Goal: Information Seeking & Learning: Check status

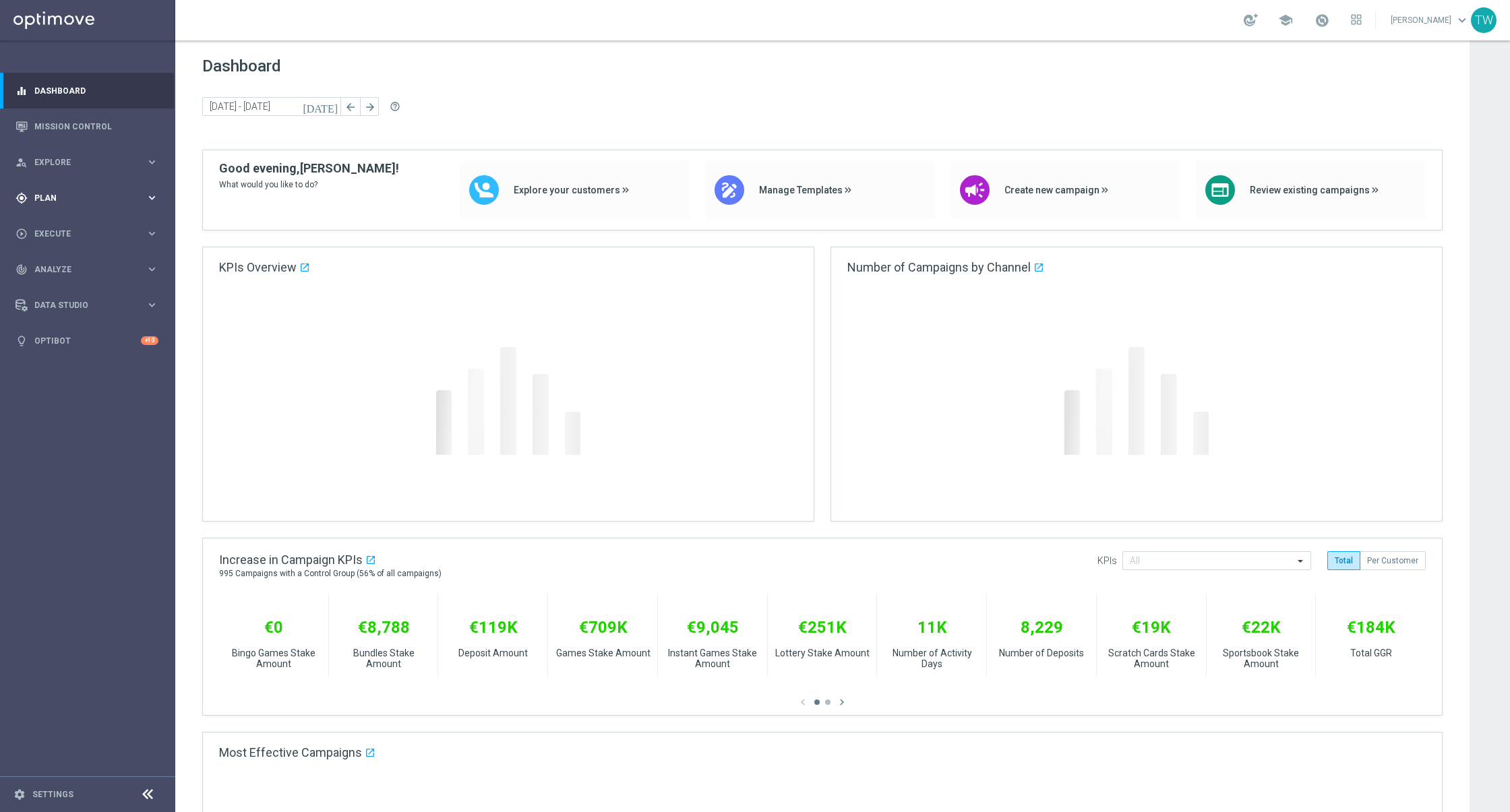
click at [147, 197] on icon "keyboard_arrow_right" at bounding box center [151, 197] width 12 height 12
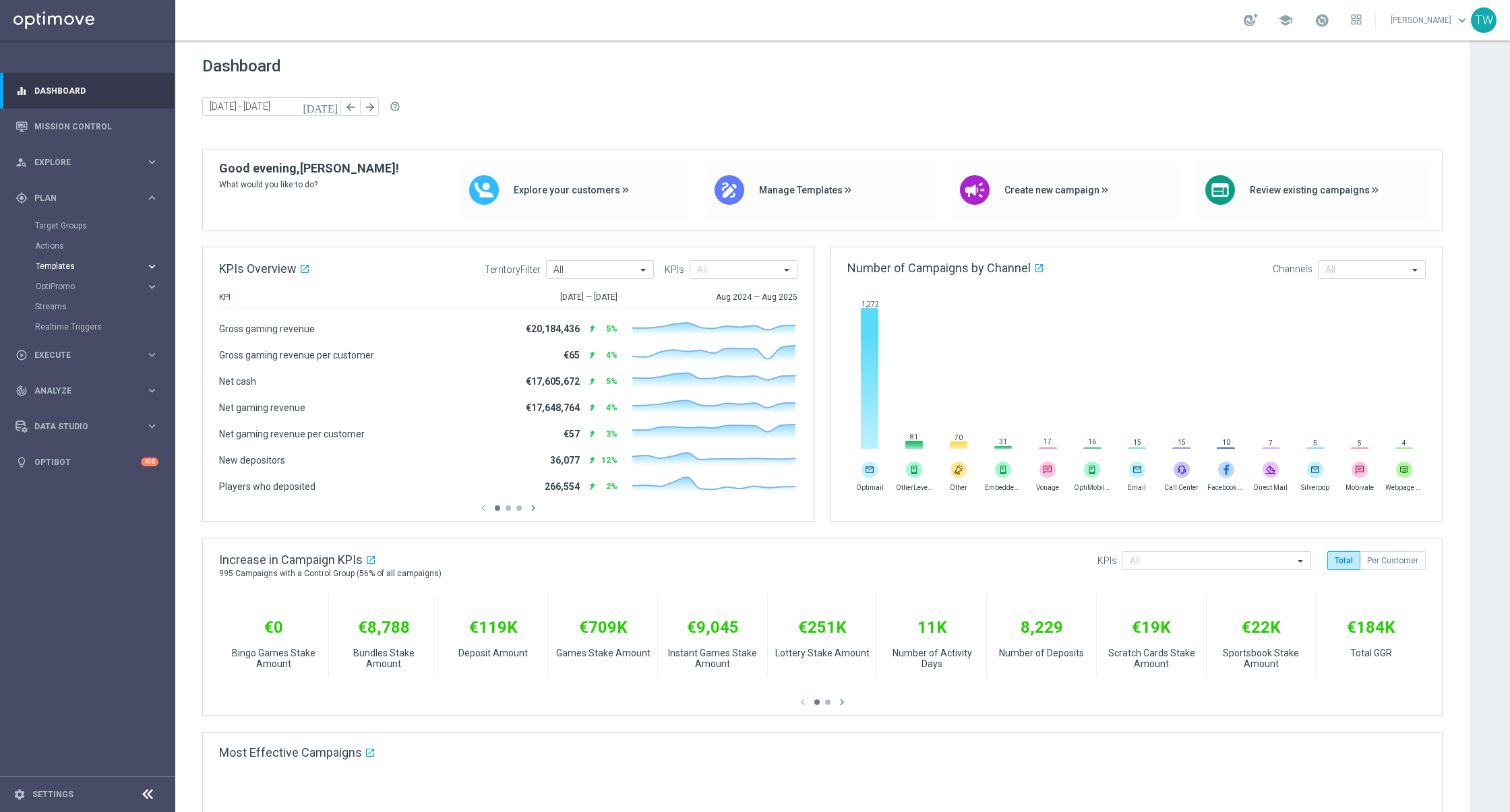
click at [140, 267] on div "Templates" at bounding box center [90, 266] width 110 height 8
click at [70, 289] on link "Optimail" at bounding box center [90, 285] width 98 height 11
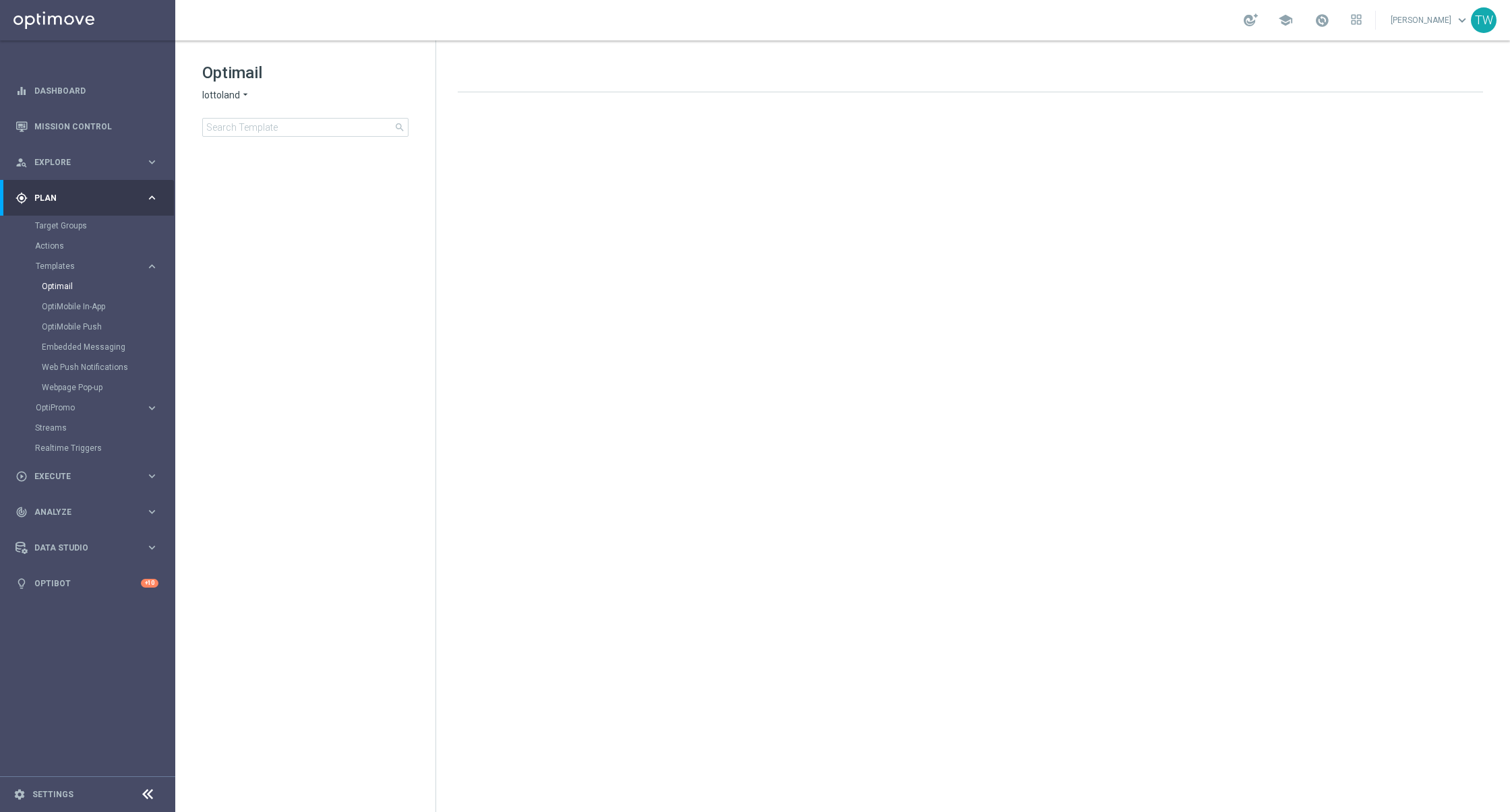
click at [234, 94] on span "lottoland" at bounding box center [220, 95] width 37 height 12
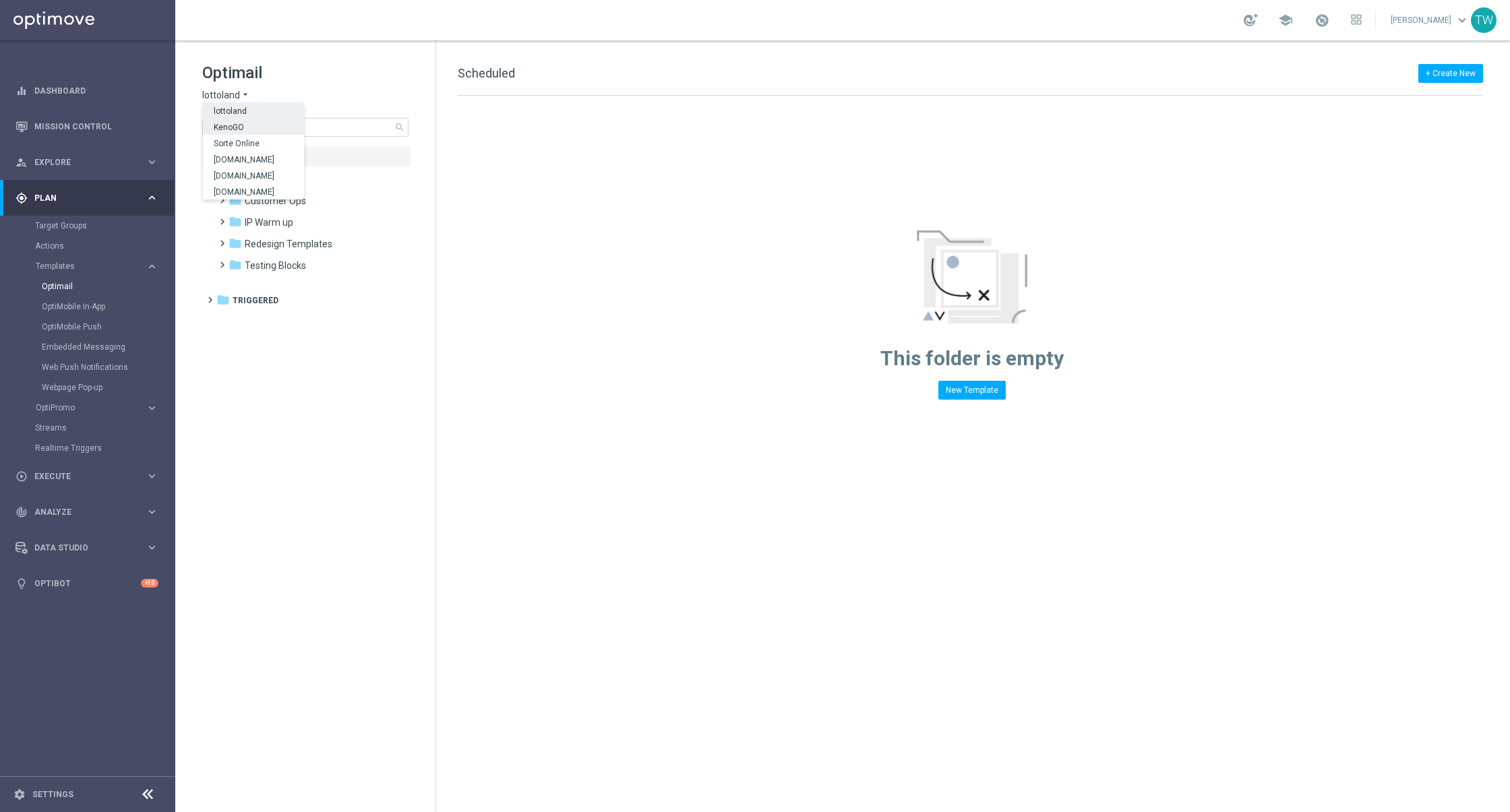
click at [253, 132] on div "KenoGO" at bounding box center [253, 126] width 101 height 16
click at [265, 133] on input at bounding box center [305, 128] width 207 height 19
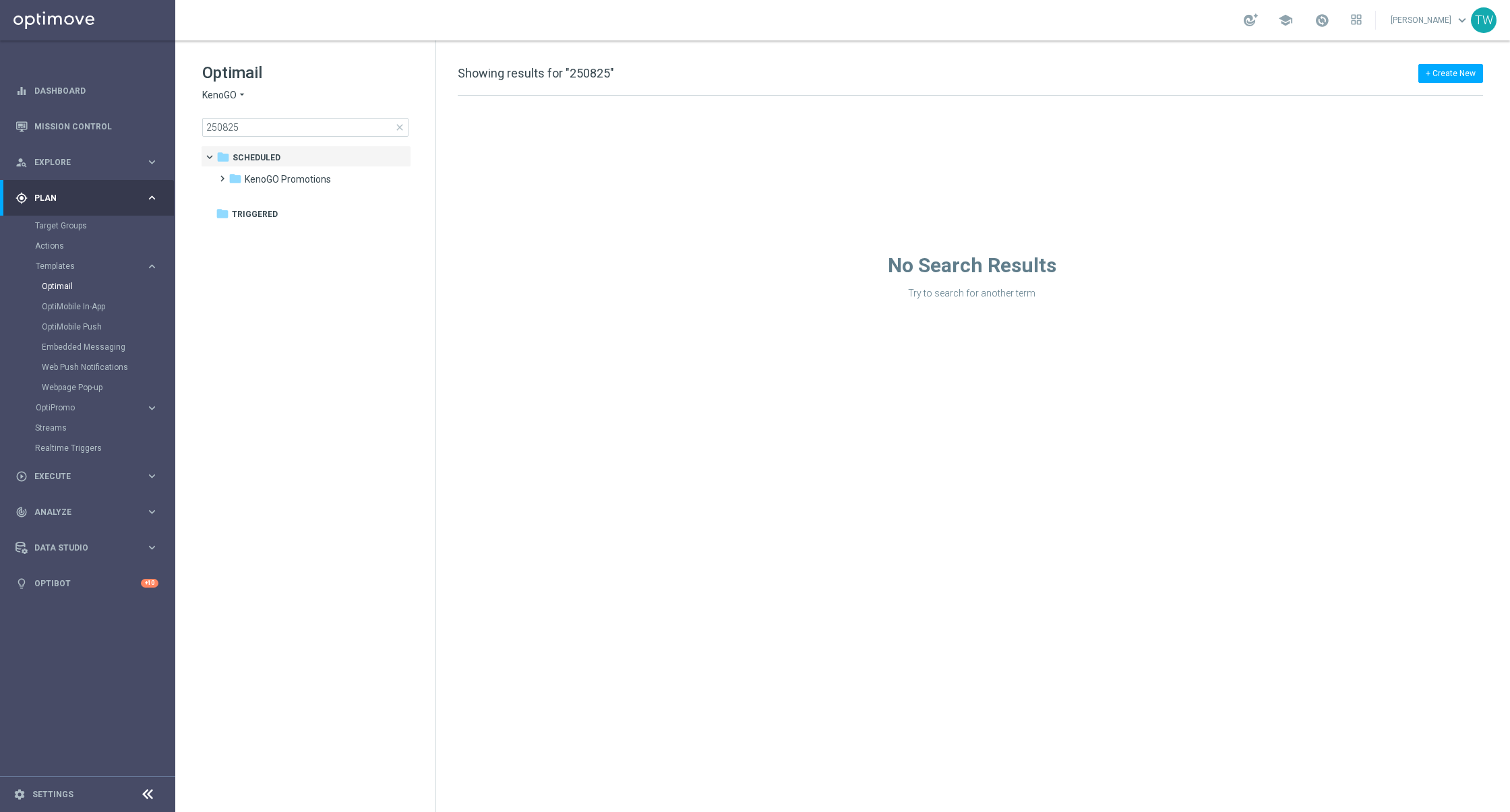
click at [711, 68] on div "+ Create New Showing results for "250825"" at bounding box center [970, 81] width 1026 height 31
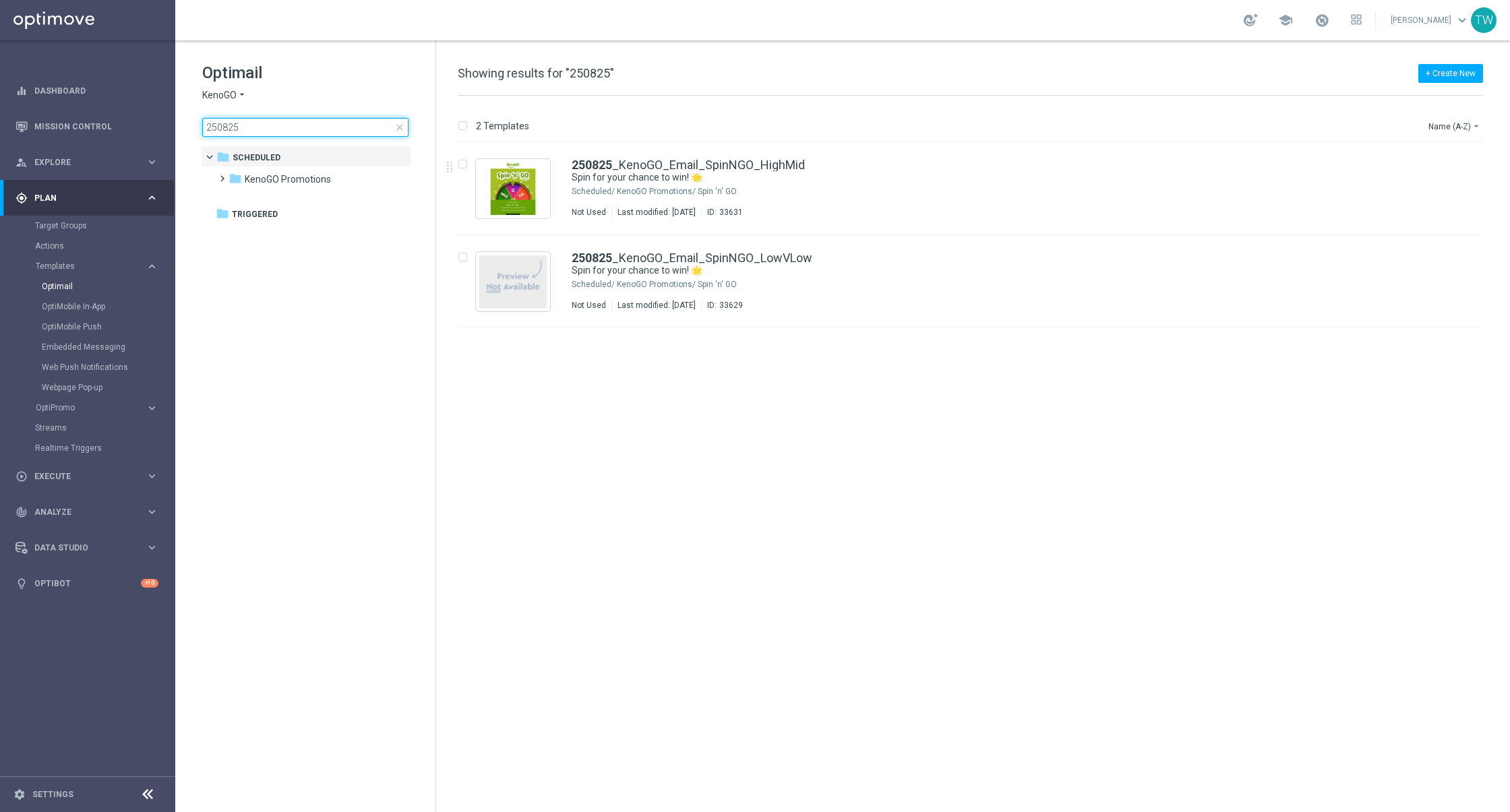
drag, startPoint x: 285, startPoint y: 118, endPoint x: 281, endPoint y: 128, distance: 10.8
click at [285, 118] on input "250825" at bounding box center [305, 128] width 207 height 19
click at [281, 128] on input "250825" at bounding box center [305, 128] width 207 height 19
click at [292, 130] on input "250826" at bounding box center [305, 128] width 207 height 19
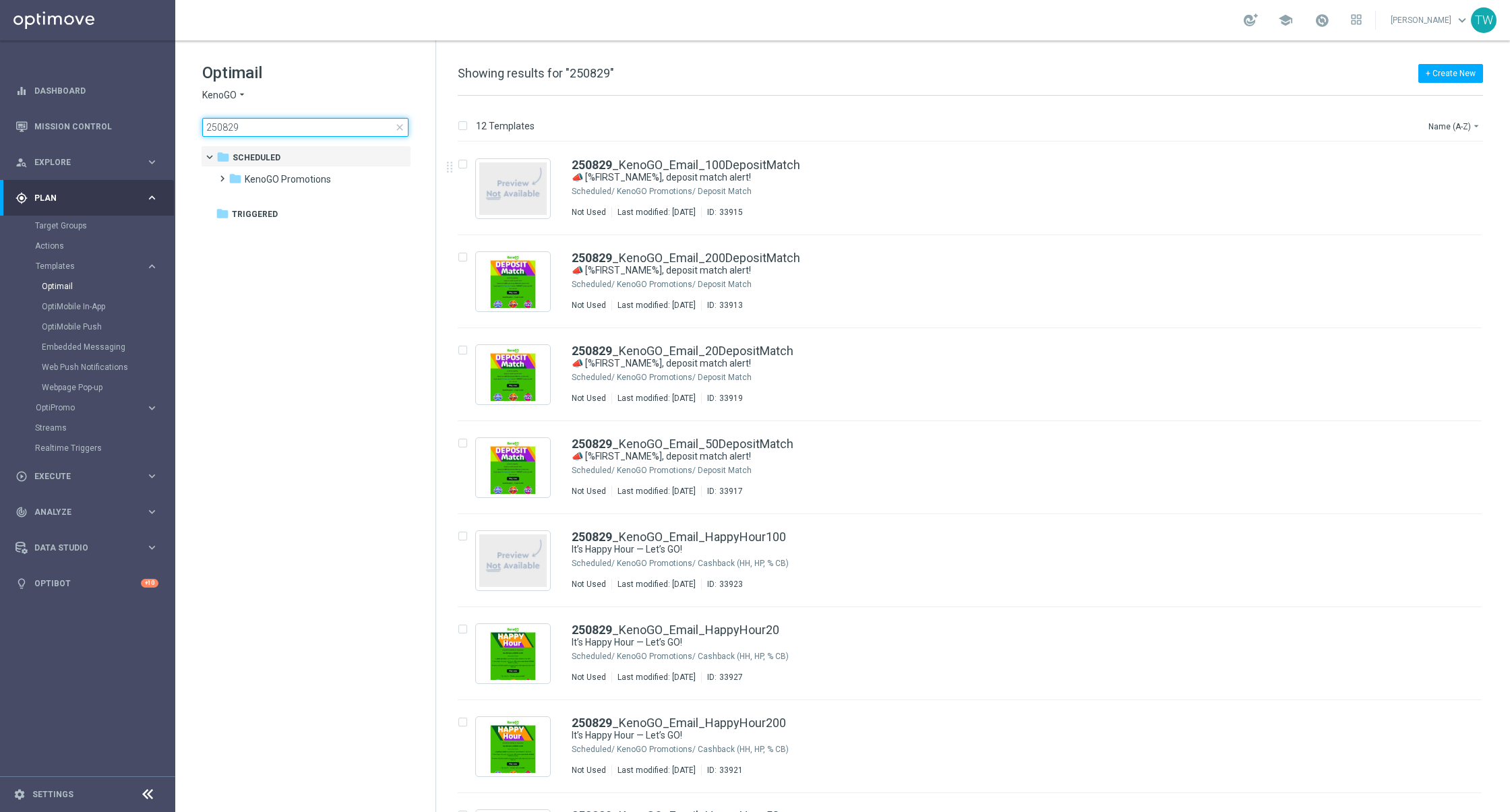
click at [327, 125] on input "250829" at bounding box center [305, 128] width 207 height 19
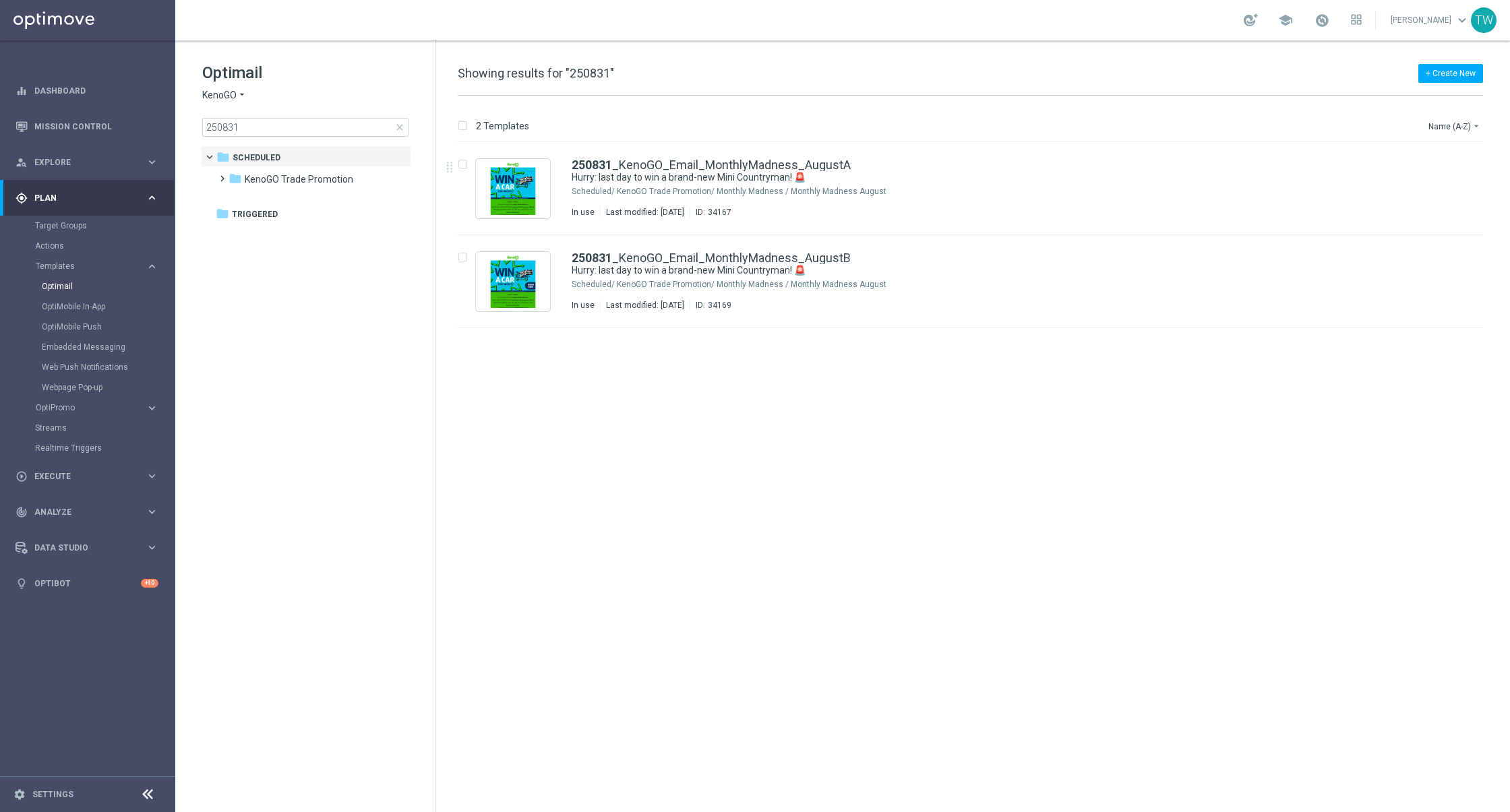
click at [80, 319] on div "OptiMobile Push" at bounding box center [107, 327] width 132 height 20
click at [83, 324] on link "OptiMobile Push" at bounding box center [90, 326] width 98 height 11
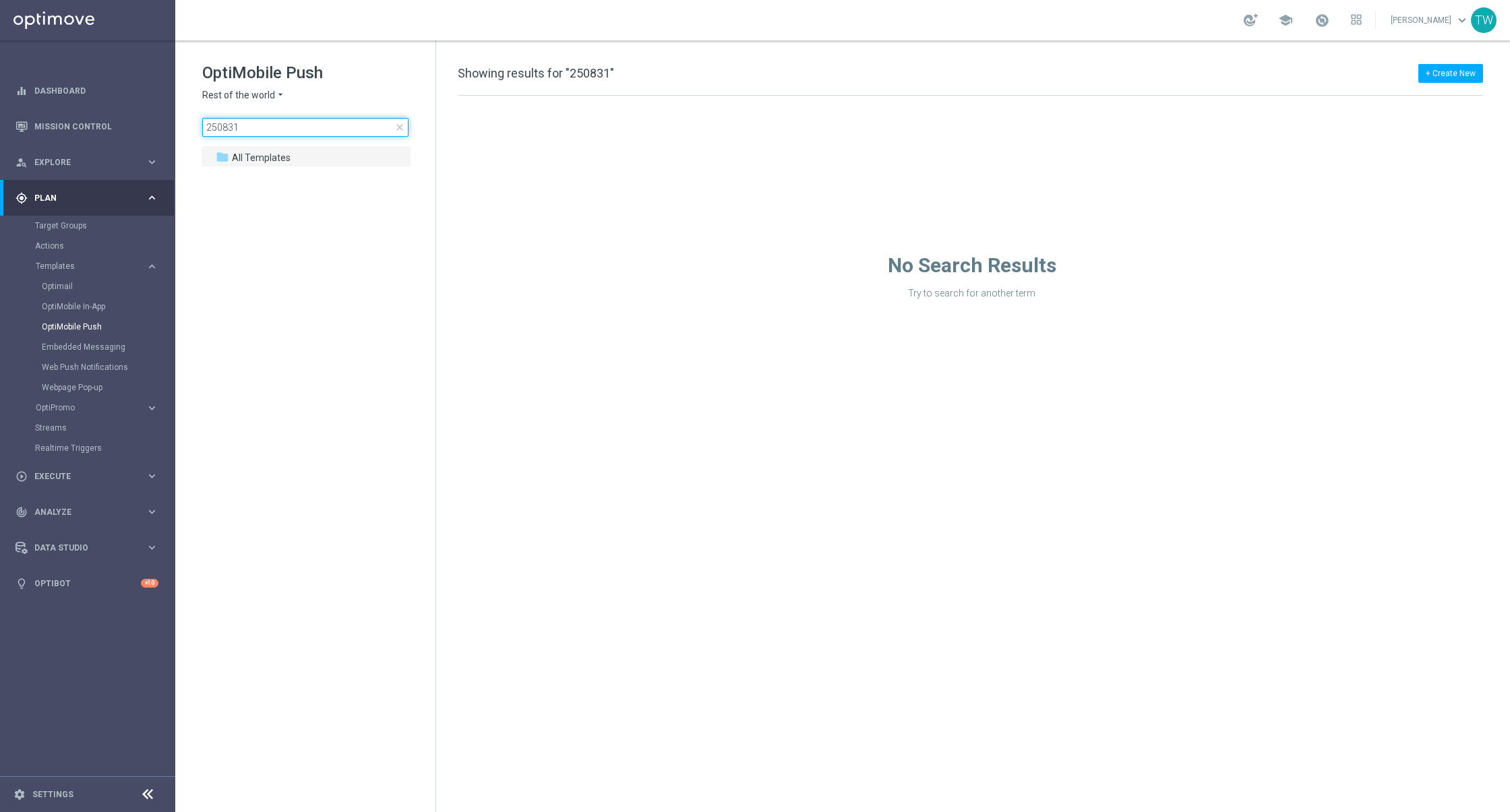
click at [338, 130] on input "250831" at bounding box center [305, 128] width 207 height 19
click at [253, 96] on span "Rest of the world" at bounding box center [238, 95] width 73 height 12
click at [0, 0] on span "KenoGO Australia" at bounding box center [0, 0] width 0 height 0
click at [294, 125] on input "250831" at bounding box center [305, 128] width 207 height 19
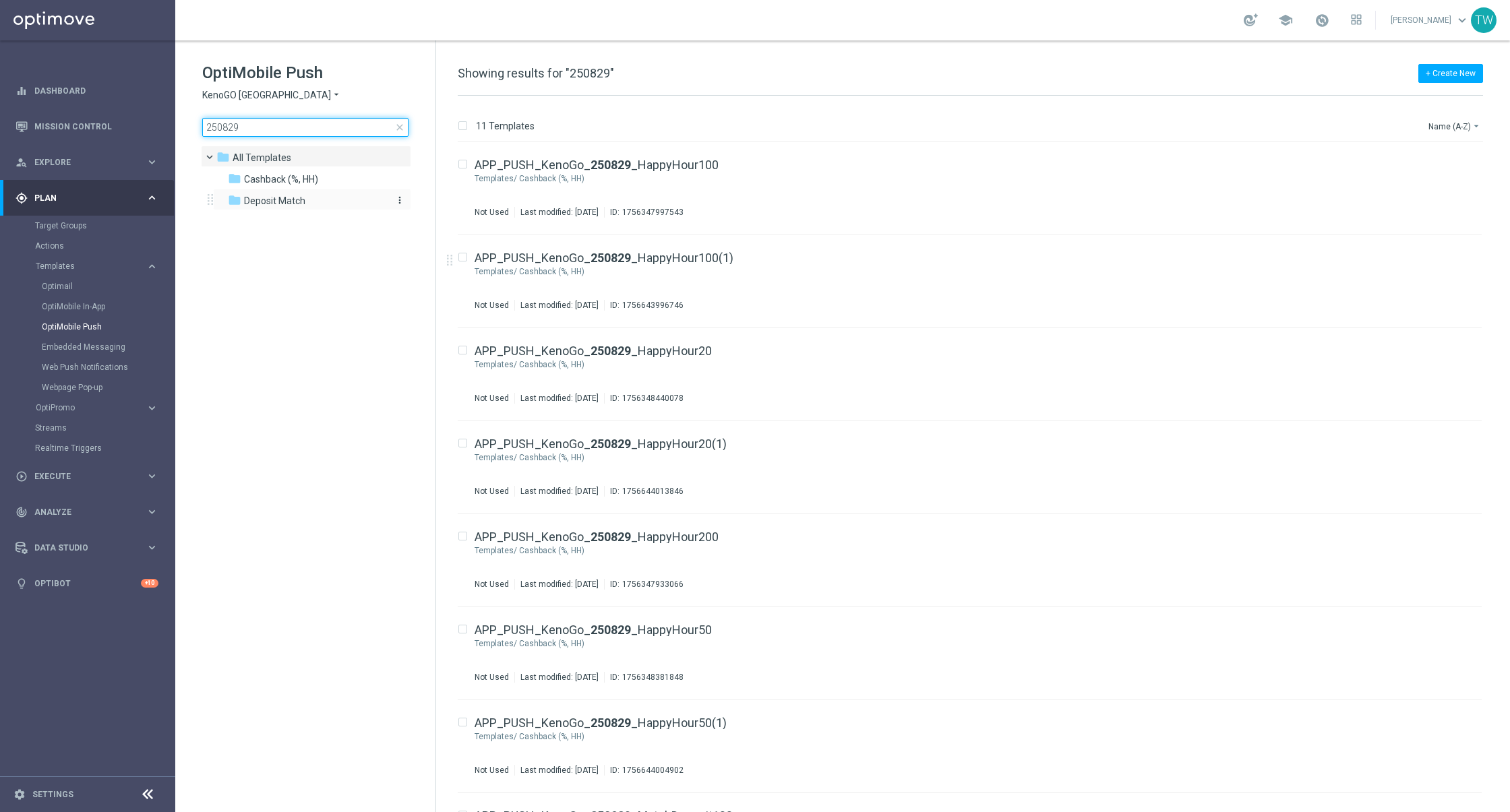
type input "250829"
click at [290, 197] on span "Deposit Match" at bounding box center [275, 201] width 62 height 12
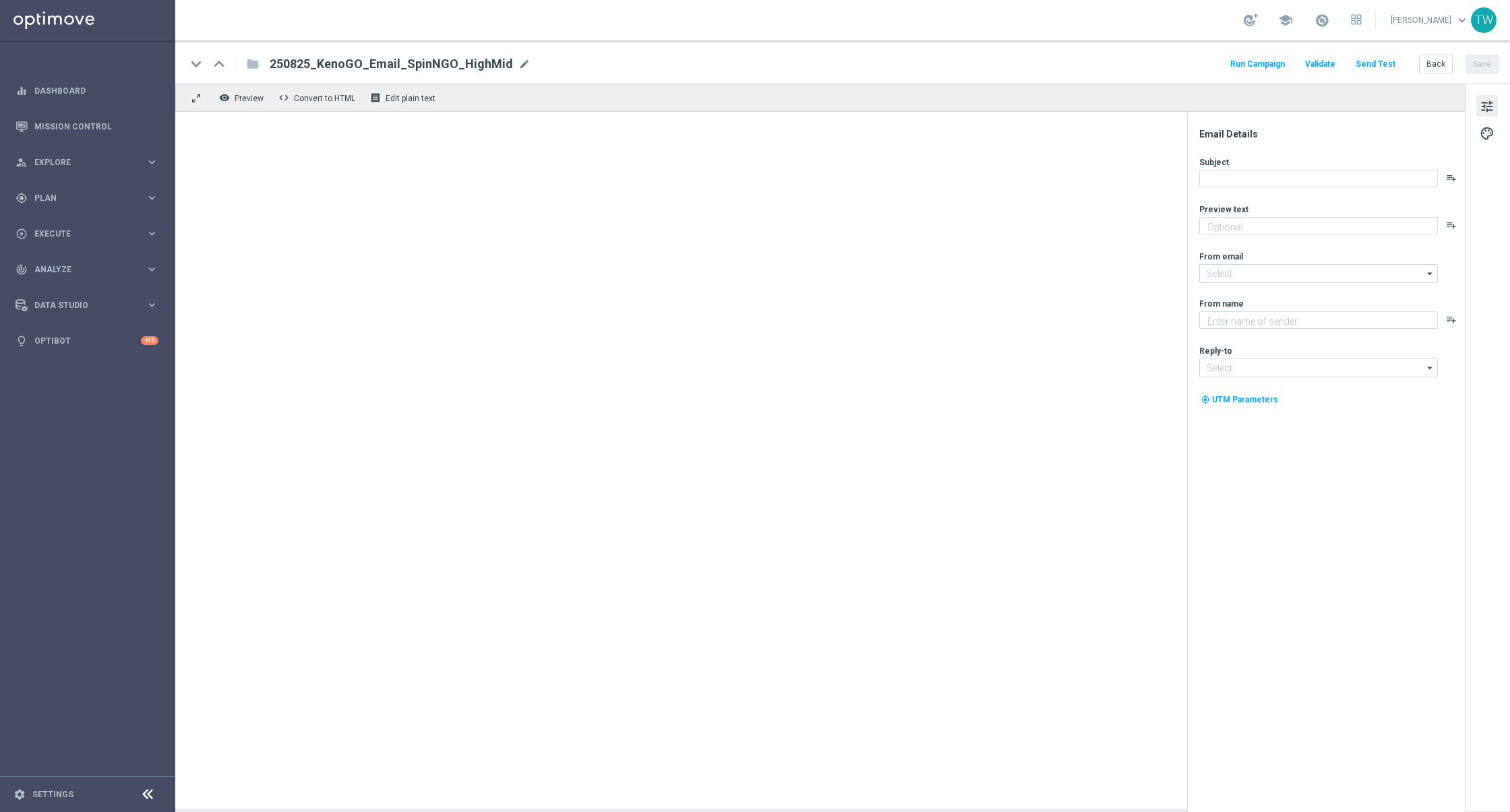
type textarea "Give it a whirl and see what's yours!"
type input "[EMAIL_ADDRESS][DOMAIN_NAME]"
type textarea "KenoGO"
type input "[EMAIL_ADDRESS][DOMAIN_NAME]"
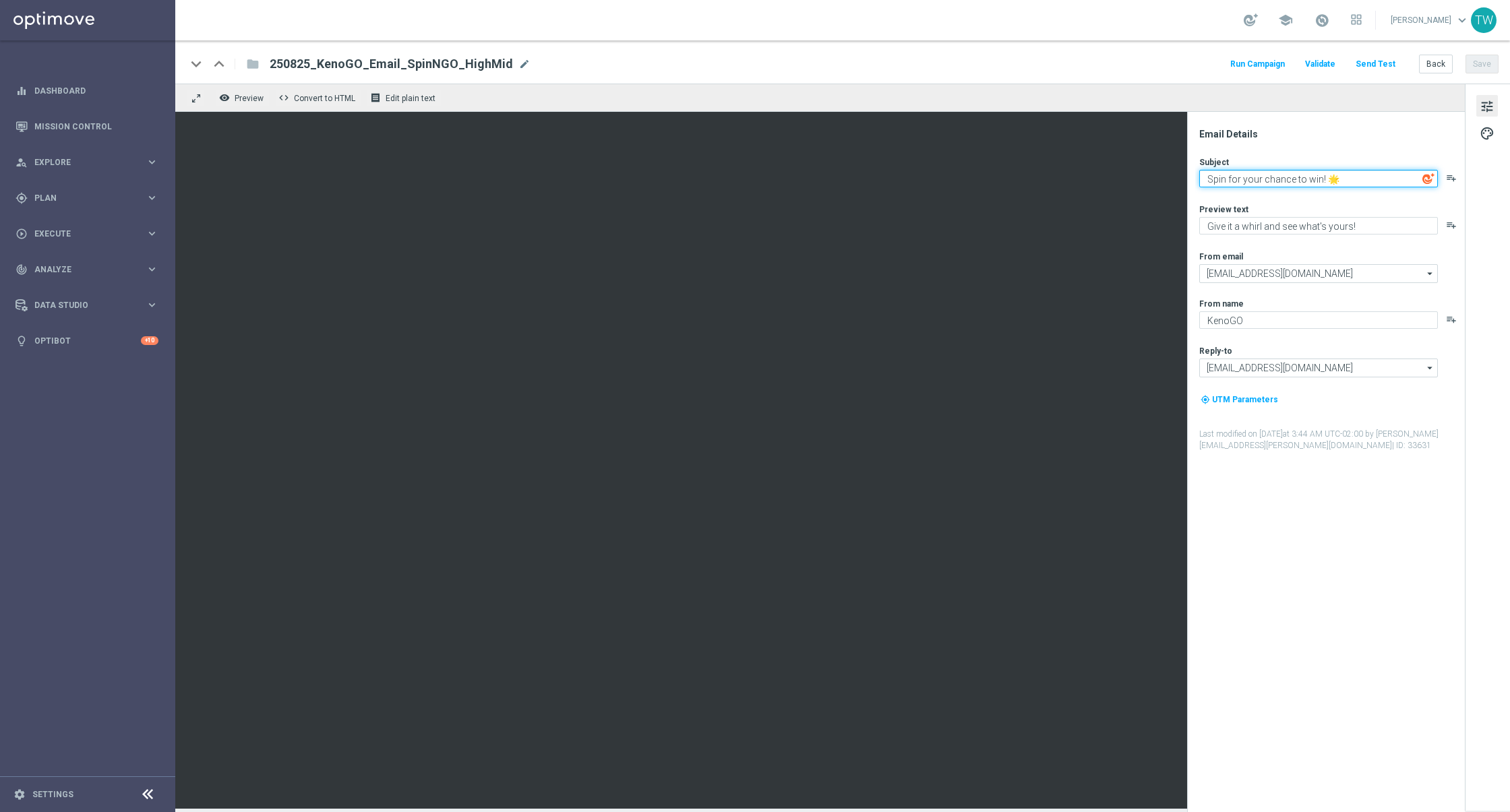
click at [1354, 177] on textarea "Spin for your chance to win! 🌟" at bounding box center [1318, 179] width 238 height 17
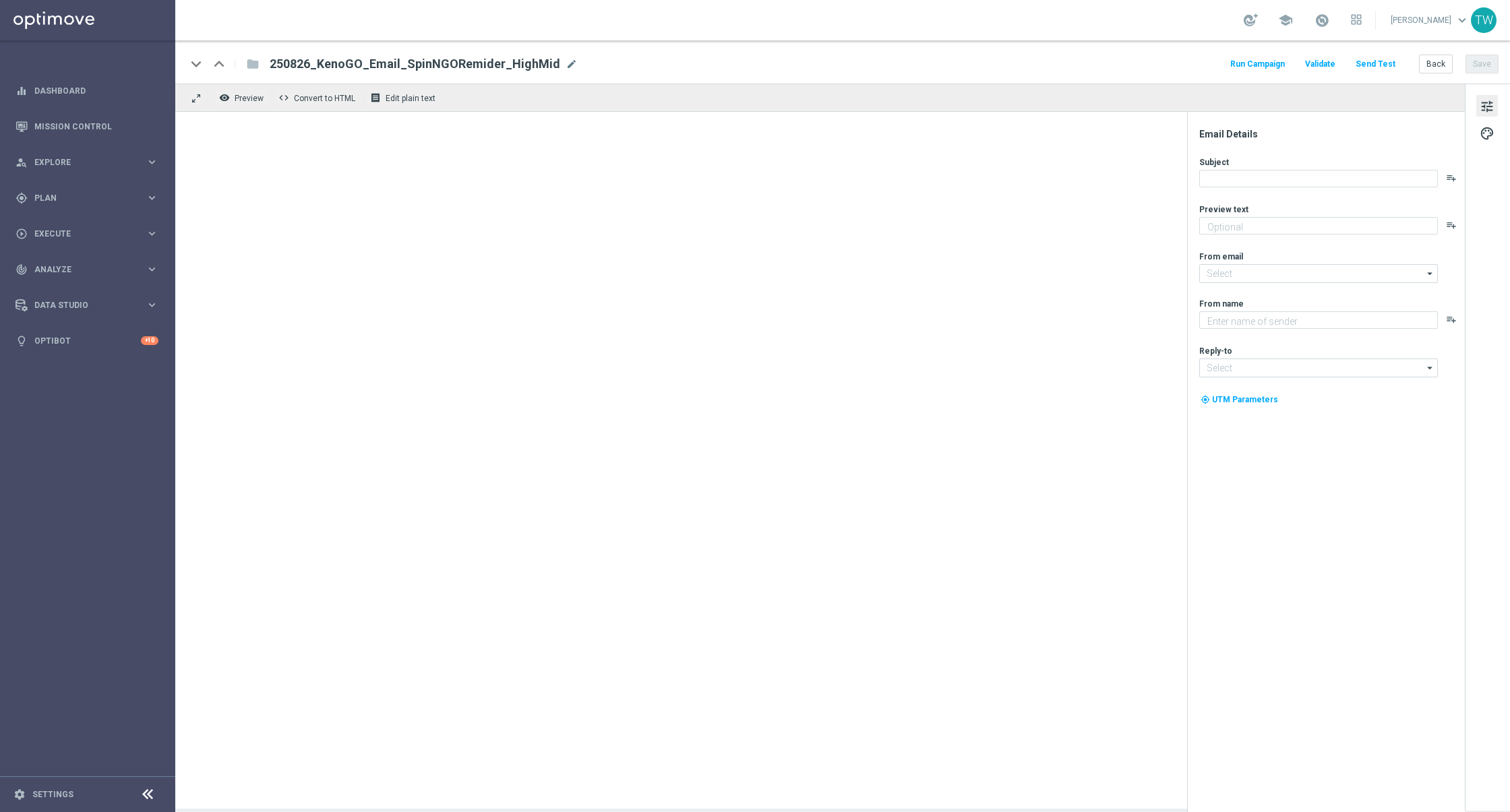
type textarea "Give it a whirl and see what's yours!"
type input "[EMAIL_ADDRESS][DOMAIN_NAME]"
type textarea "KenoGO"
type input "[EMAIL_ADDRESS][DOMAIN_NAME]"
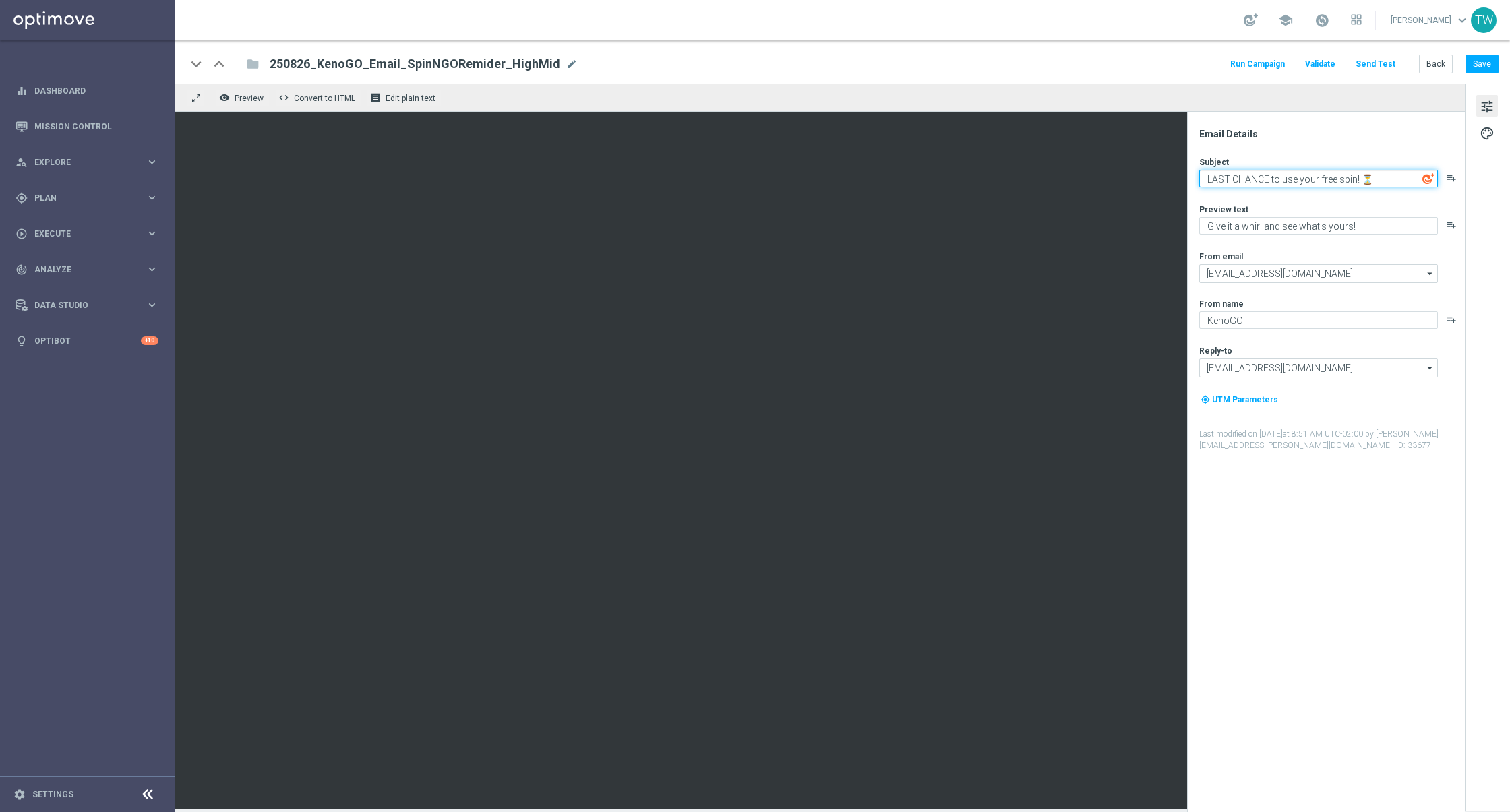
drag, startPoint x: 1309, startPoint y: 170, endPoint x: 1303, endPoint y: 181, distance: 12.5
click at [1308, 172] on textarea "LAST CHANCE to use your free spin! ⏳" at bounding box center [1318, 179] width 238 height 17
click at [1302, 181] on textarea "LAST CHANCE to use your free spin! ⏳" at bounding box center [1318, 179] width 238 height 17
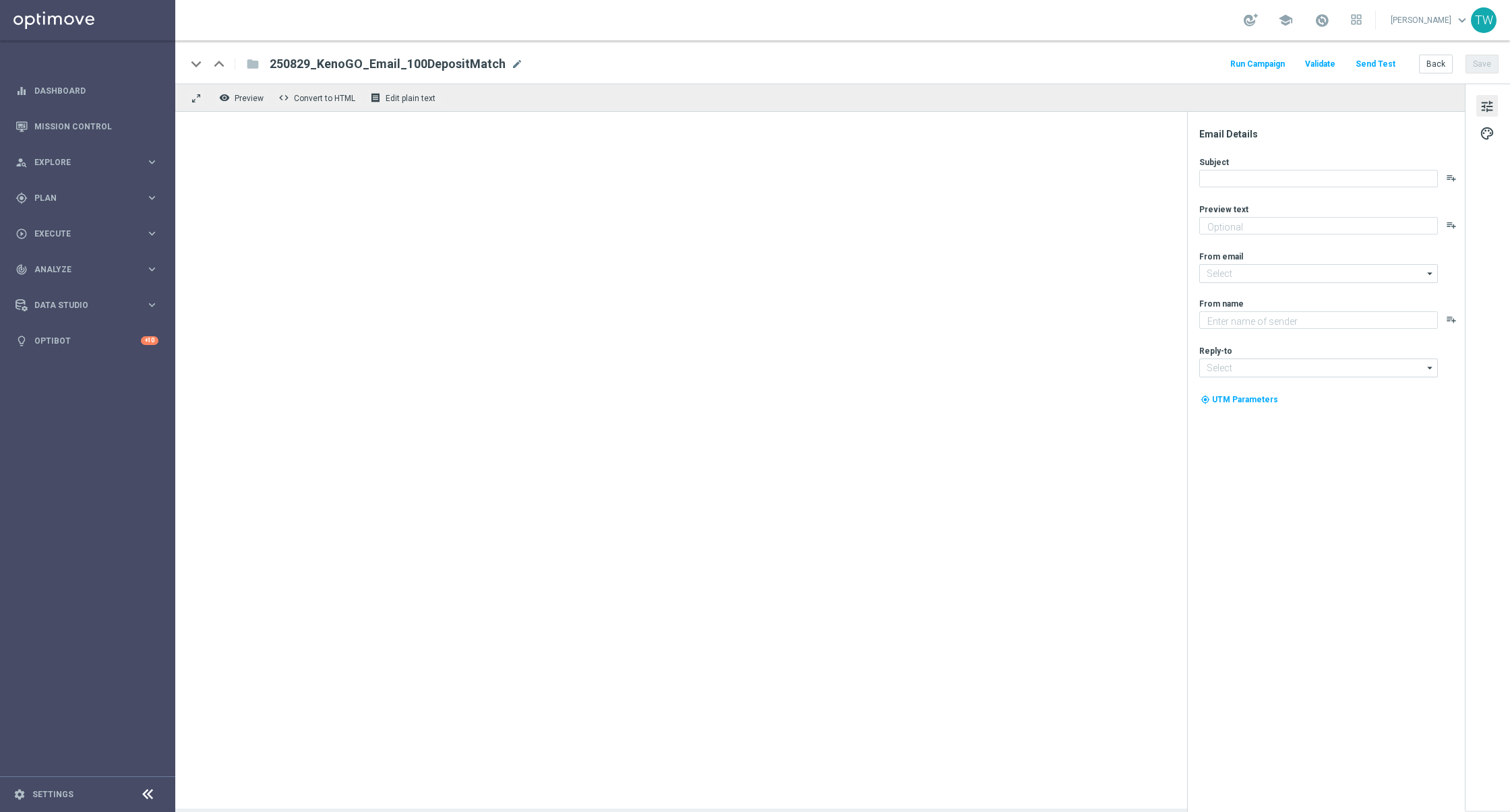
type textarea "Your turn to get matched!"
type textarea "KenoGO"
type input "[EMAIL_ADDRESS][DOMAIN_NAME]"
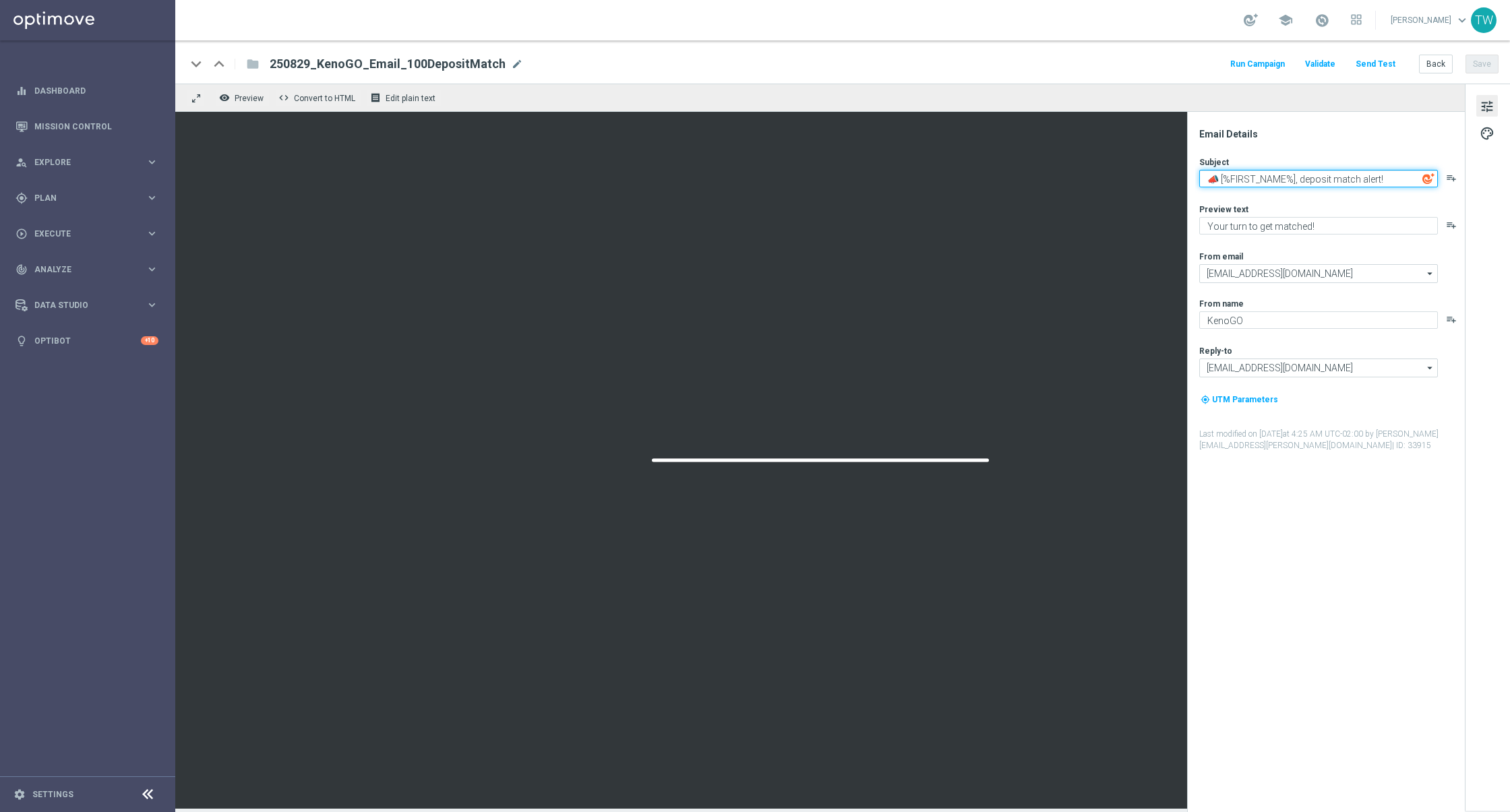
click at [1350, 177] on textarea "📣 [%FIRST_NAME%], deposit match alert!" at bounding box center [1318, 179] width 238 height 17
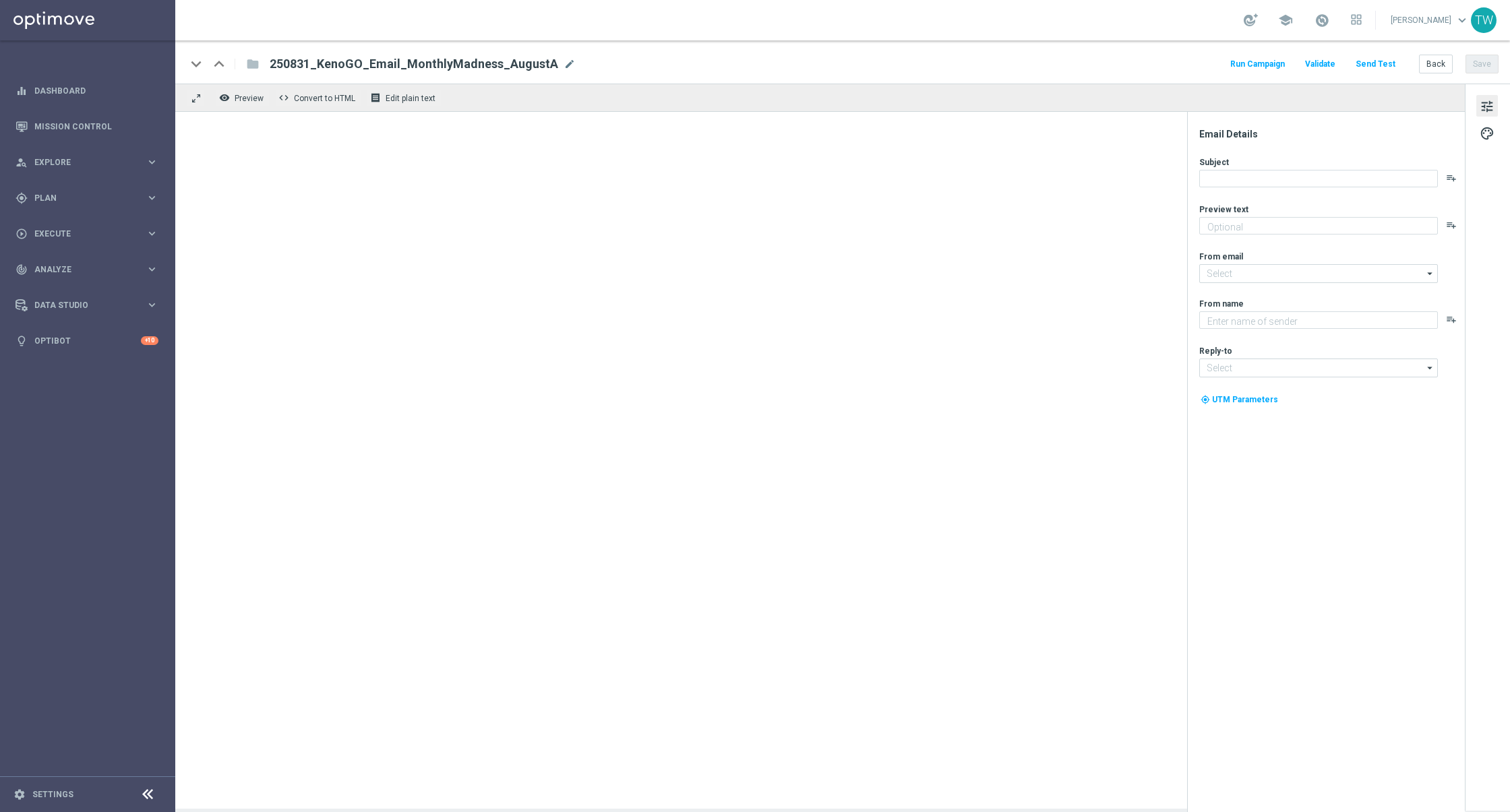
type textarea "Enter now - time's running out!"
type input "[EMAIL_ADDRESS][DOMAIN_NAME]"
type textarea "KenoGO"
type input "[EMAIL_ADDRESS][DOMAIN_NAME]"
type textarea "Enter now - time's running out!"
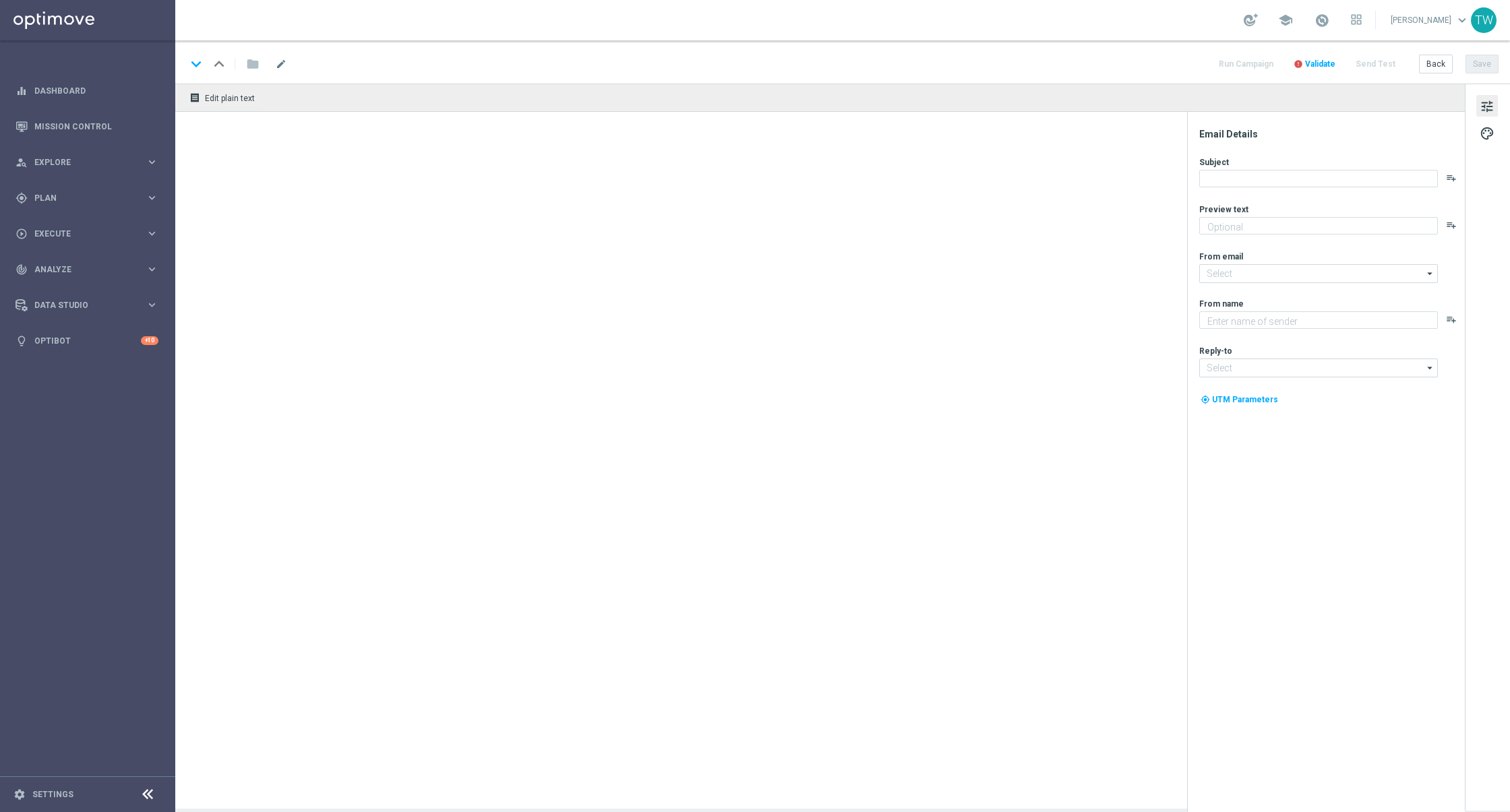
type input "[EMAIL_ADDRESS][DOMAIN_NAME]"
type textarea "KenoGO"
type input "[EMAIL_ADDRESS][DOMAIN_NAME]"
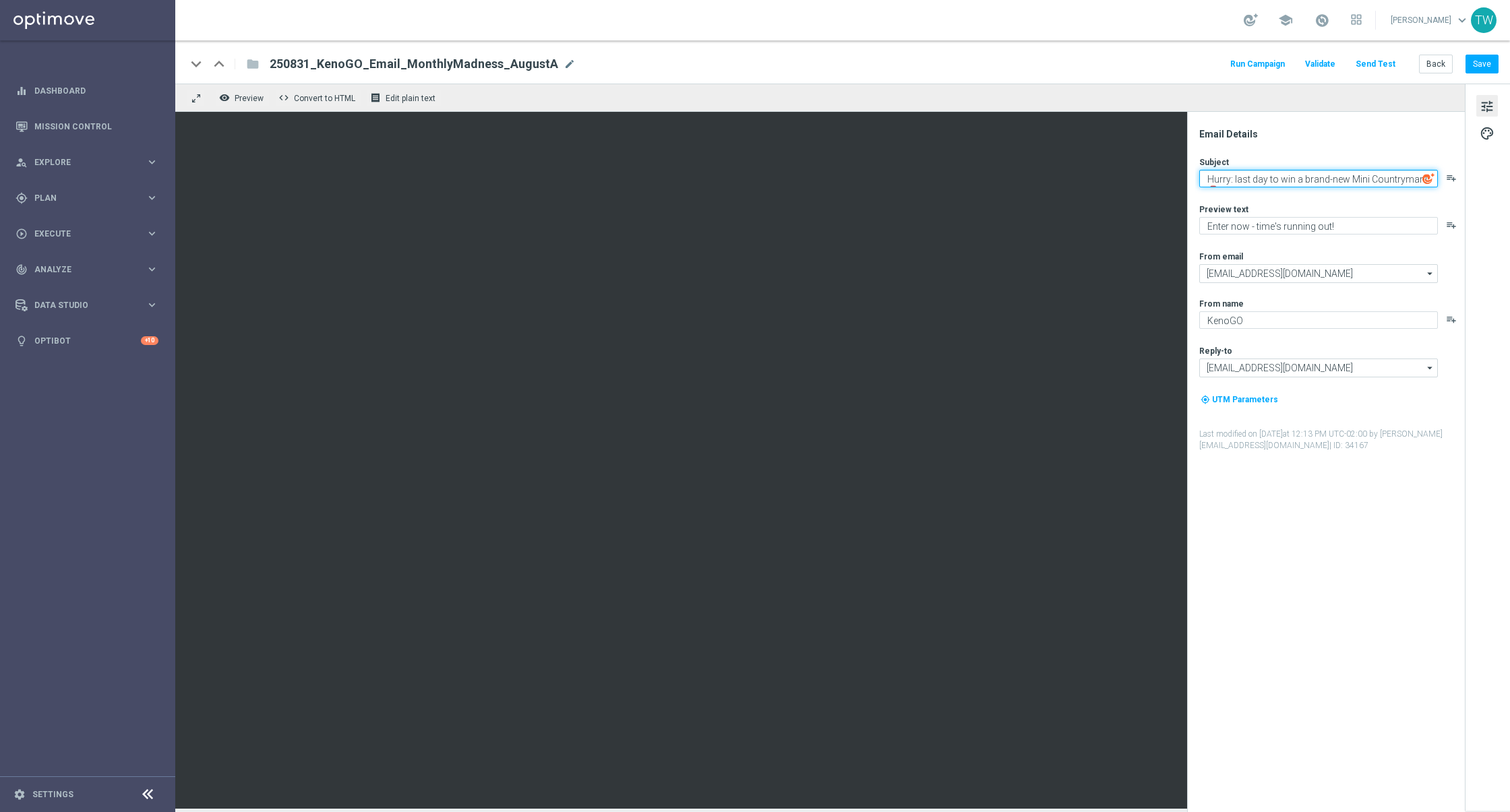
click at [1317, 180] on textarea "Hurry: last day to win a brand-new Mini Countryman! 🚨" at bounding box center [1318, 179] width 238 height 17
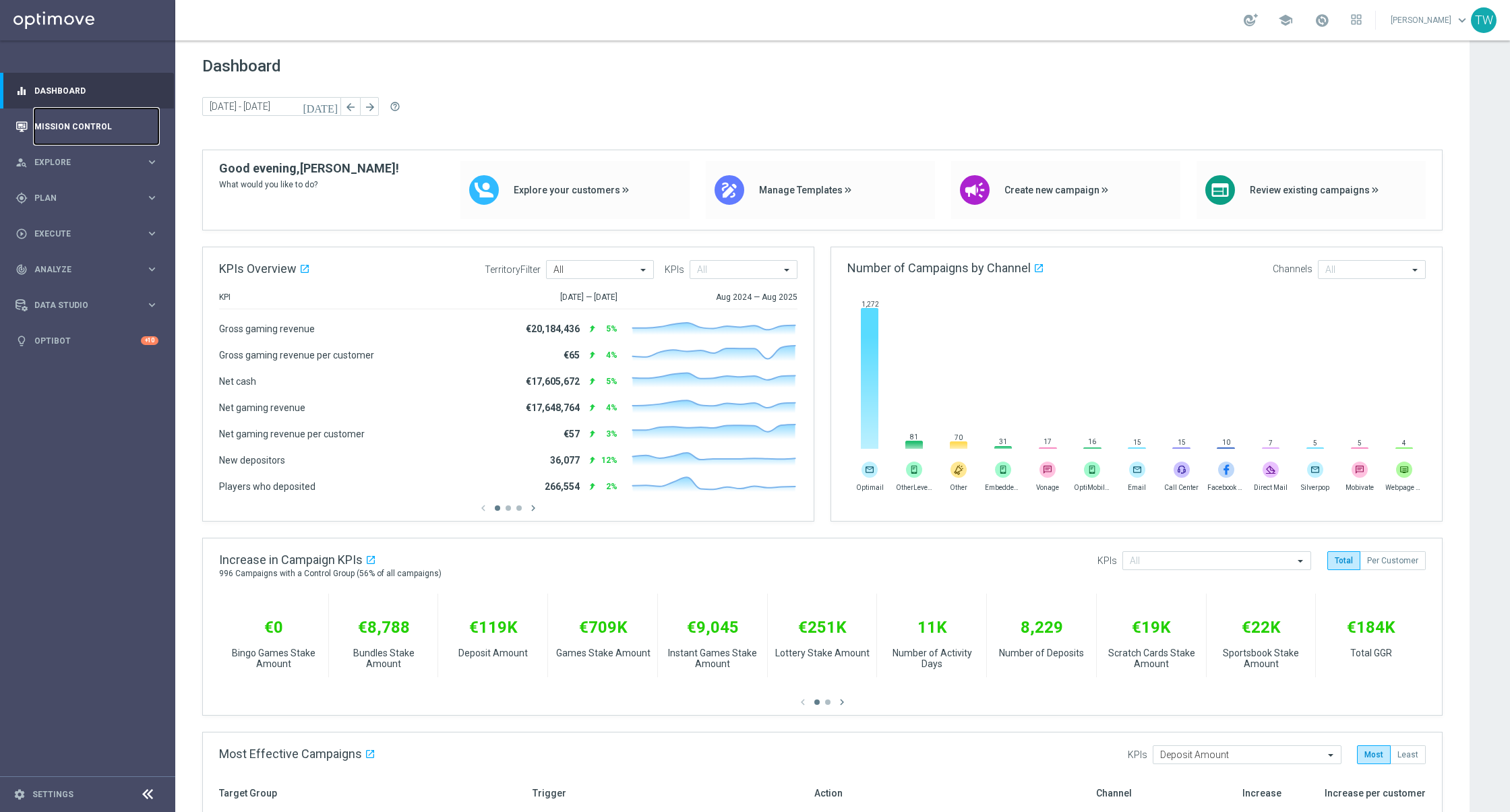
click at [45, 131] on link "Mission Control" at bounding box center [96, 126] width 124 height 36
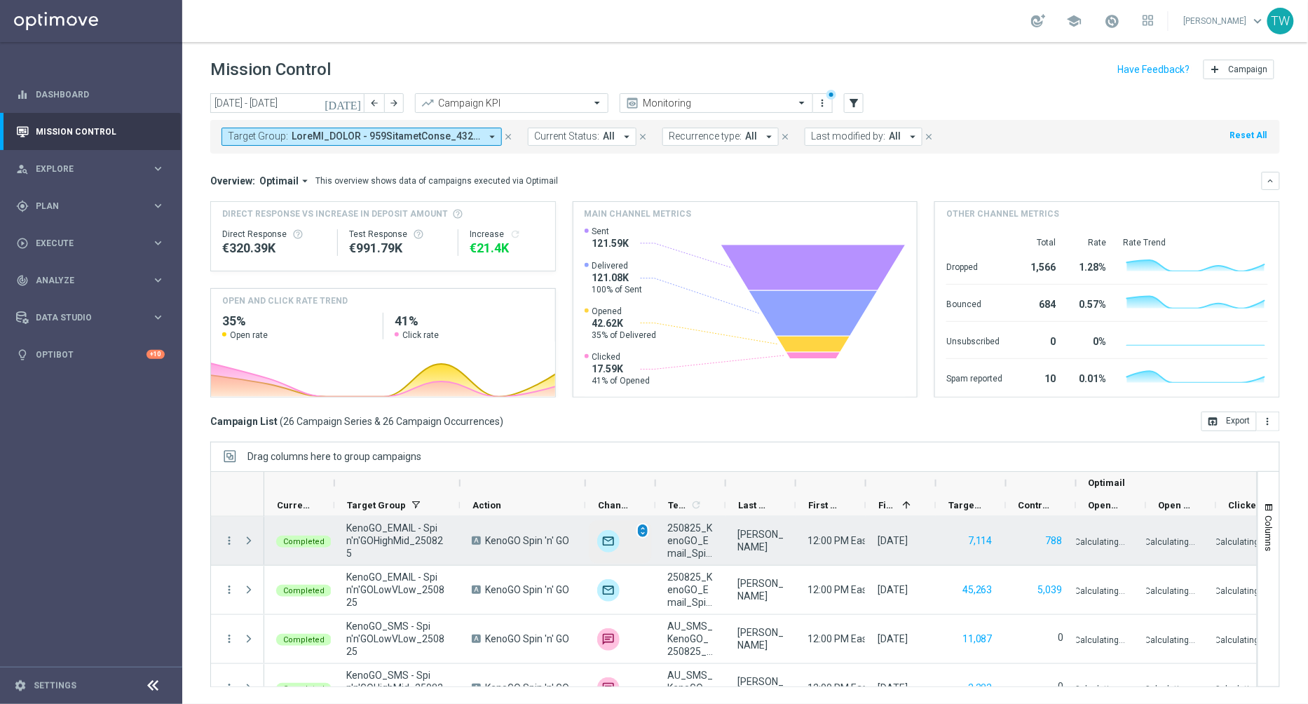
click at [642, 529] on span "unfold_more" at bounding box center [643, 531] width 10 height 10
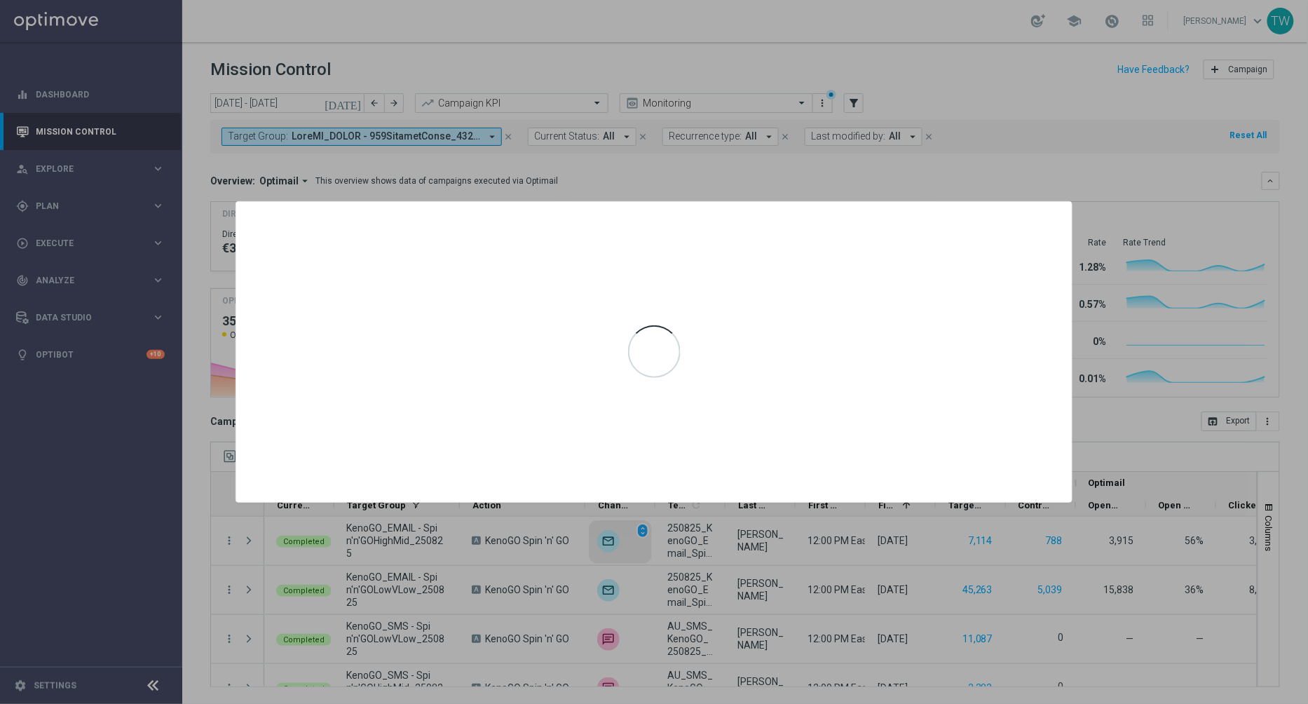
click at [821, 171] on div at bounding box center [654, 352] width 1308 height 704
click at [823, 172] on div at bounding box center [654, 352] width 1308 height 704
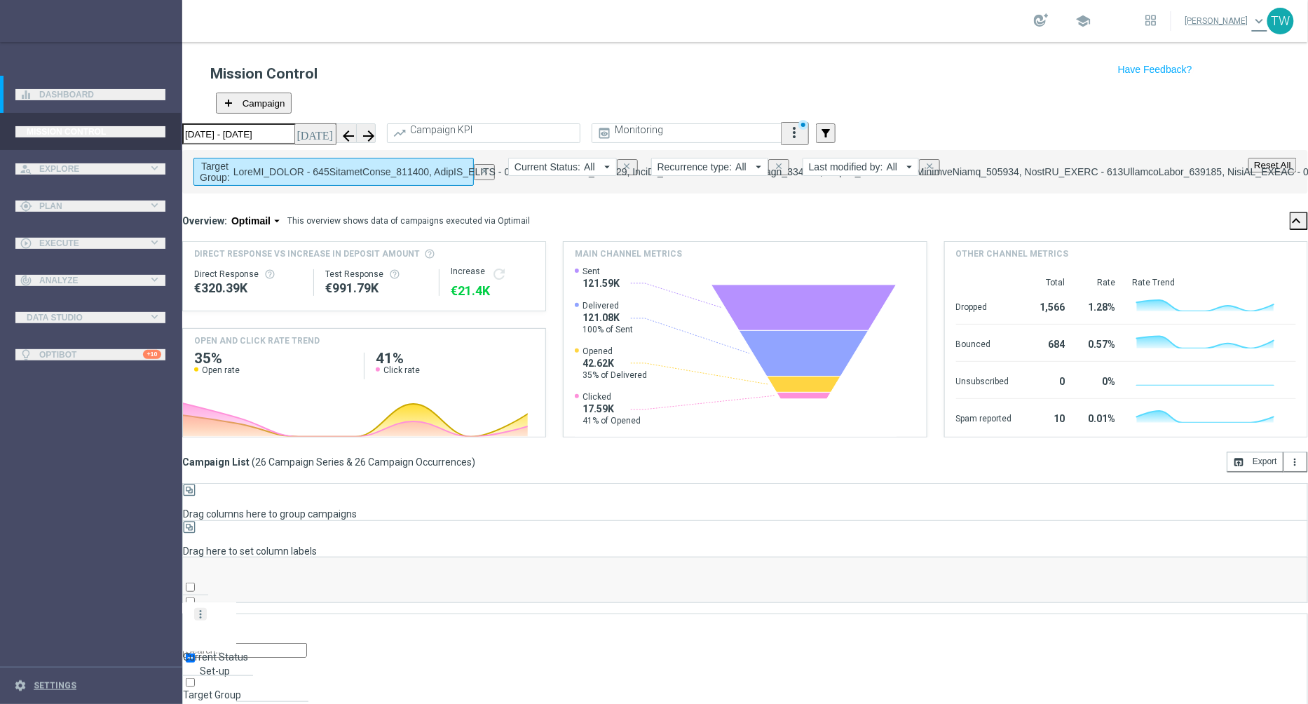
drag, startPoint x: 1059, startPoint y: 210, endPoint x: 1050, endPoint y: 208, distance: 8.9
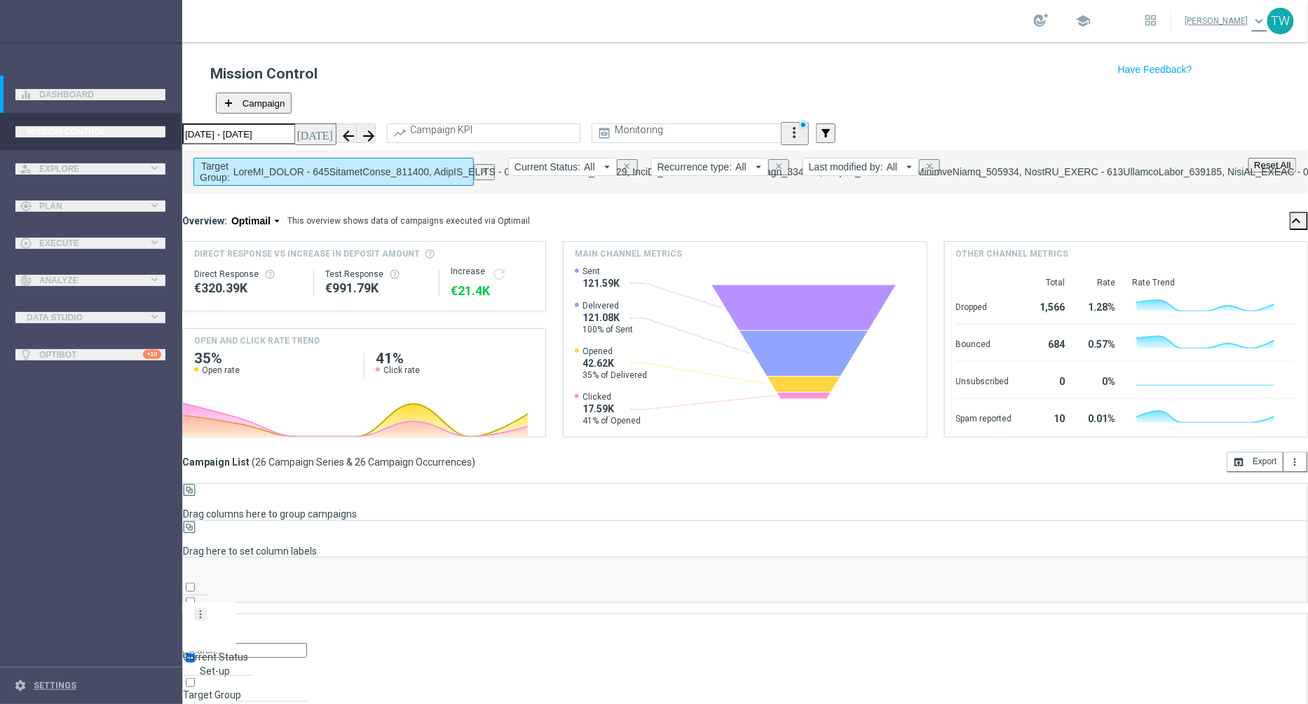
scroll to position [171, 0]
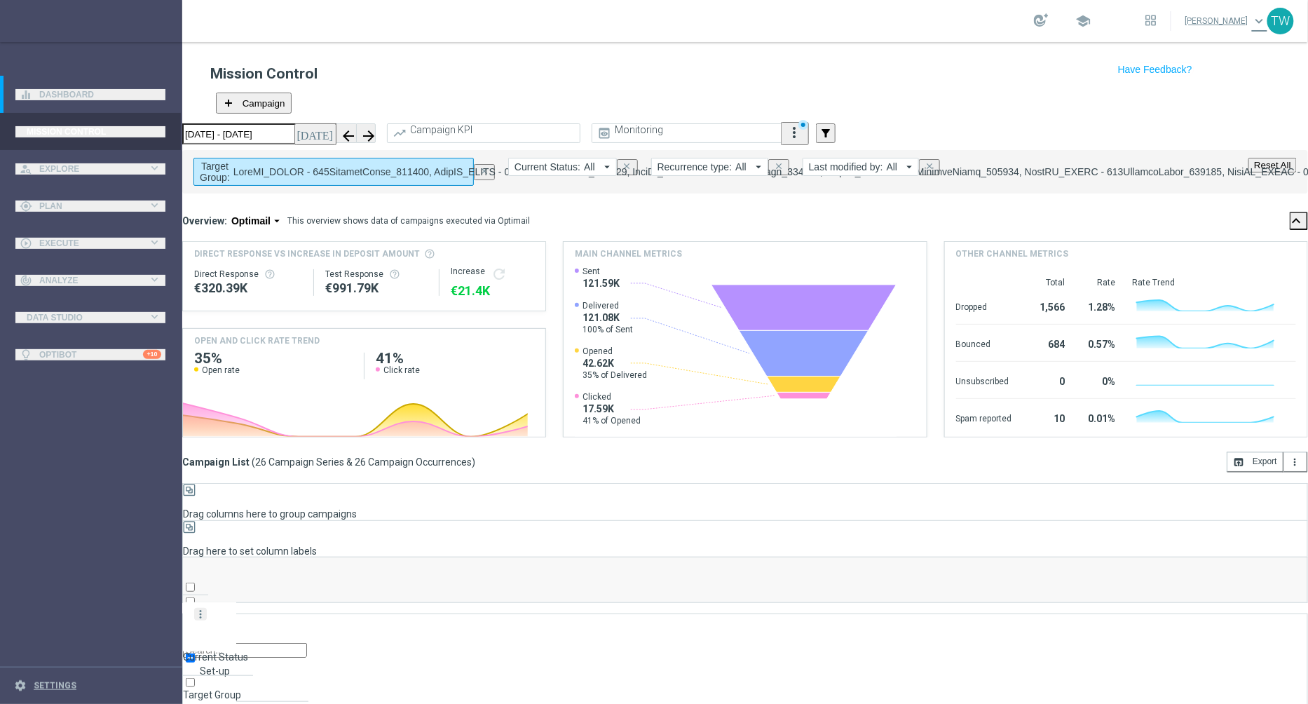
drag, startPoint x: 999, startPoint y: 37, endPoint x: 987, endPoint y: 37, distance: 11.9
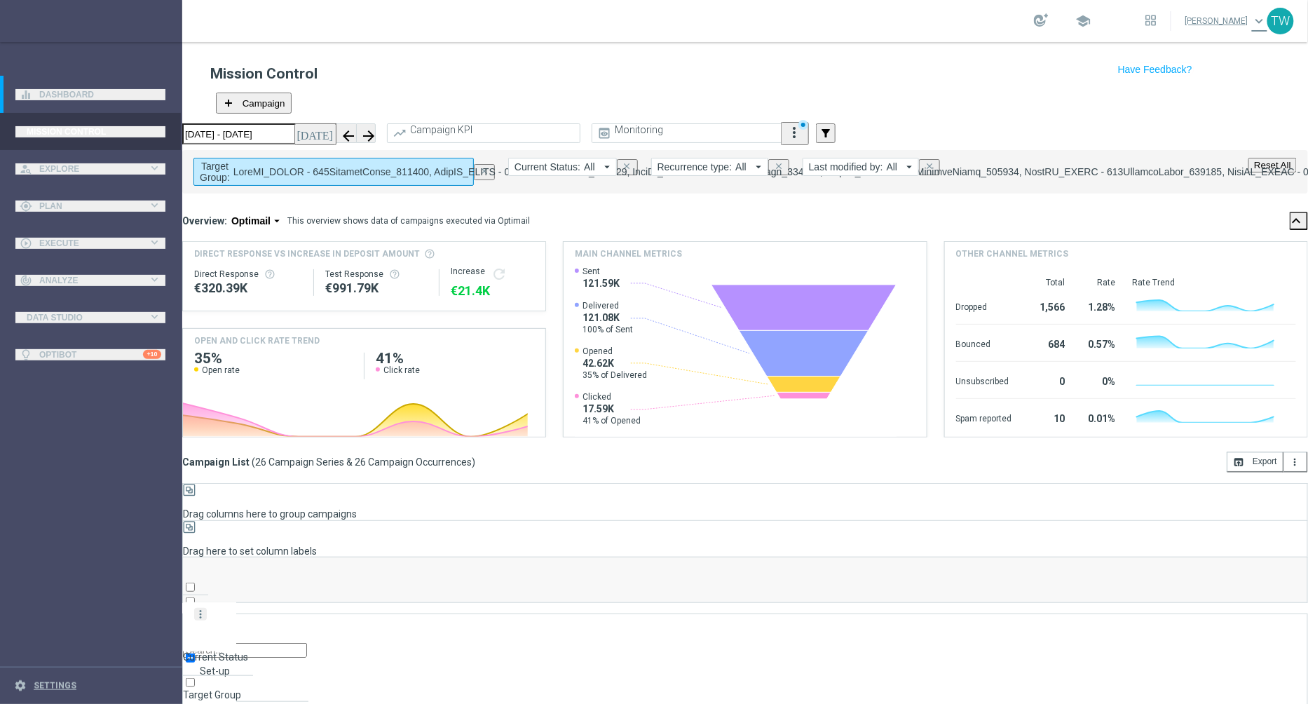
scroll to position [0, 0]
